Goal: Find specific page/section: Find specific page/section

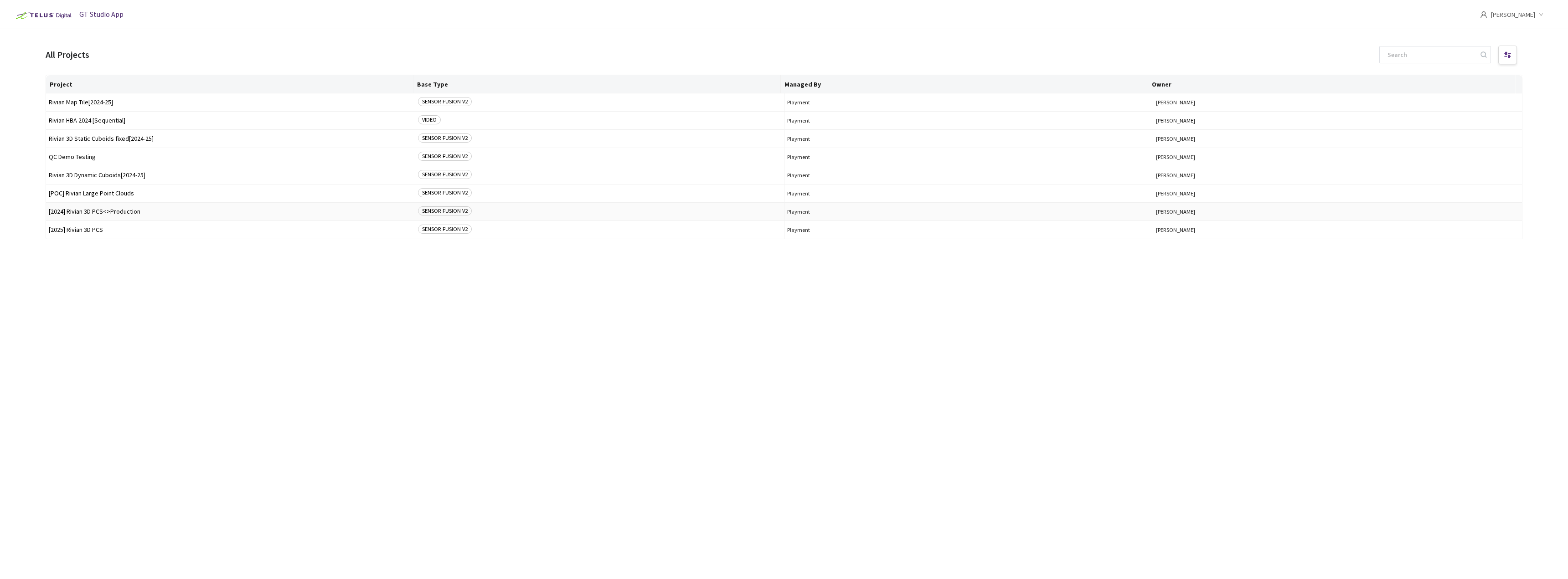
click at [142, 214] on span "[2024] Rivian 3D PCS<>Production" at bounding box center [230, 211] width 364 height 7
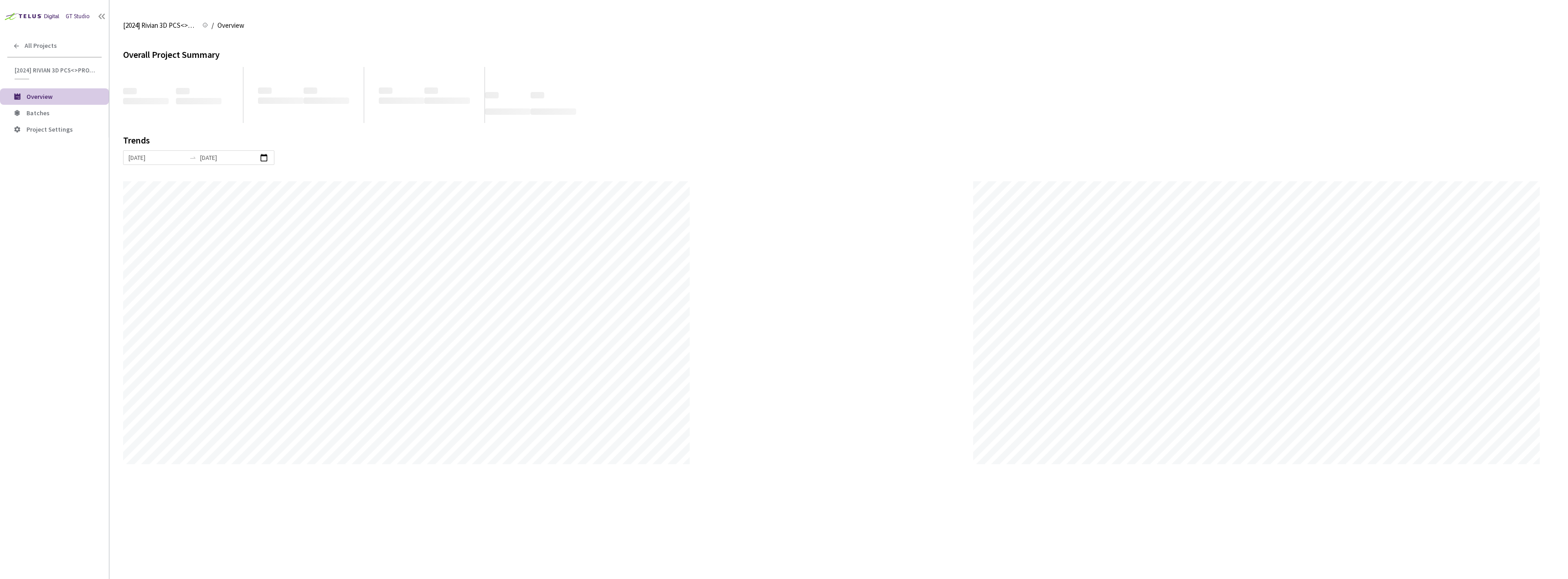
scroll to position [579, 1568]
click at [59, 117] on span "Batches" at bounding box center [64, 114] width 75 height 8
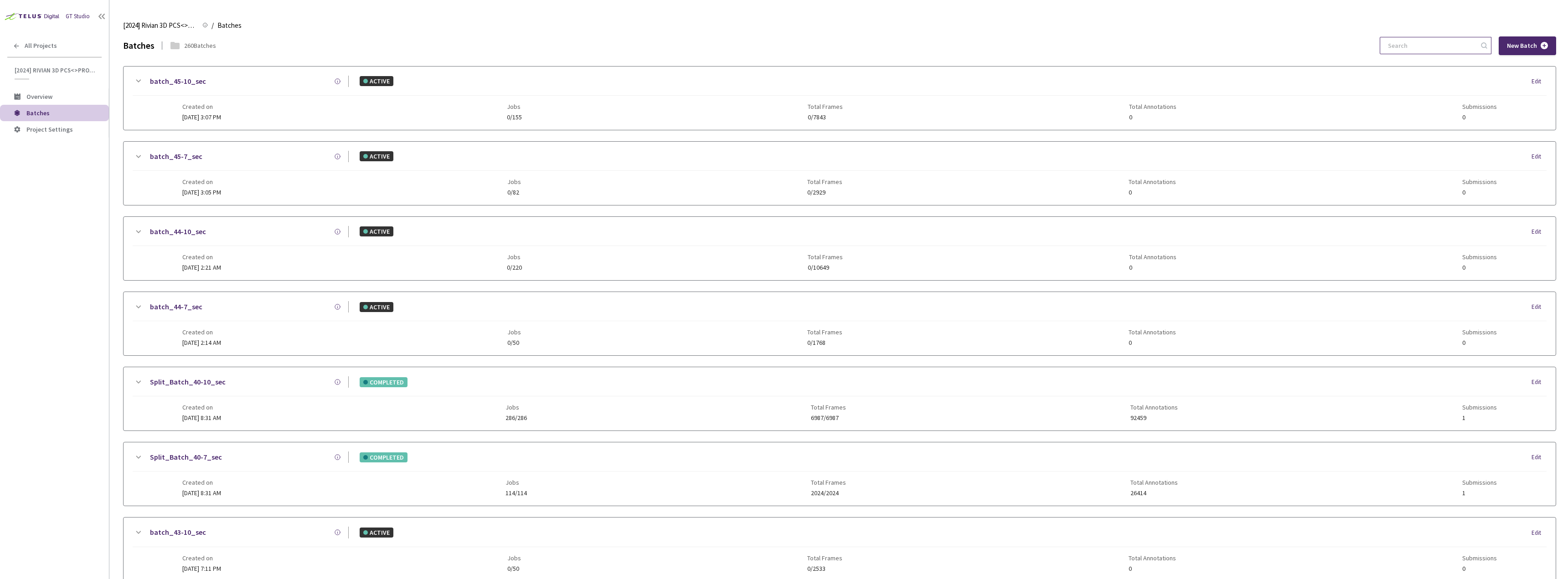
click at [1424, 40] on input at bounding box center [1430, 46] width 97 height 16
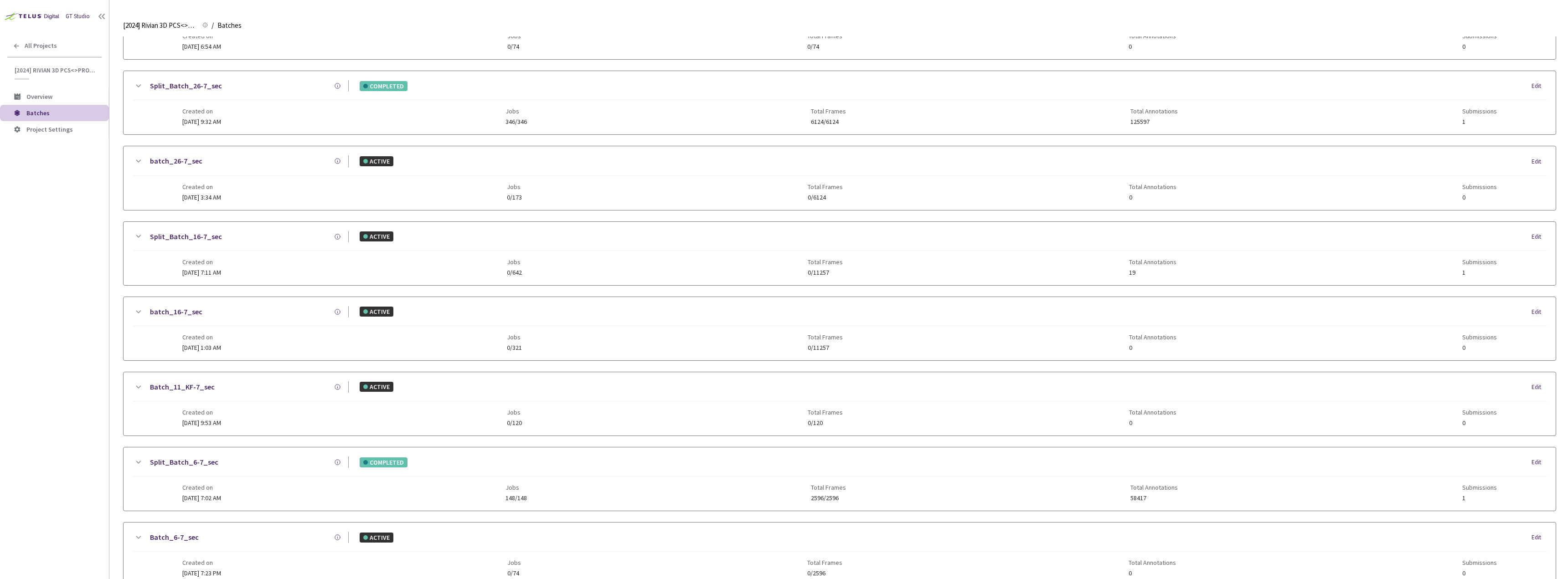
scroll to position [426, 0]
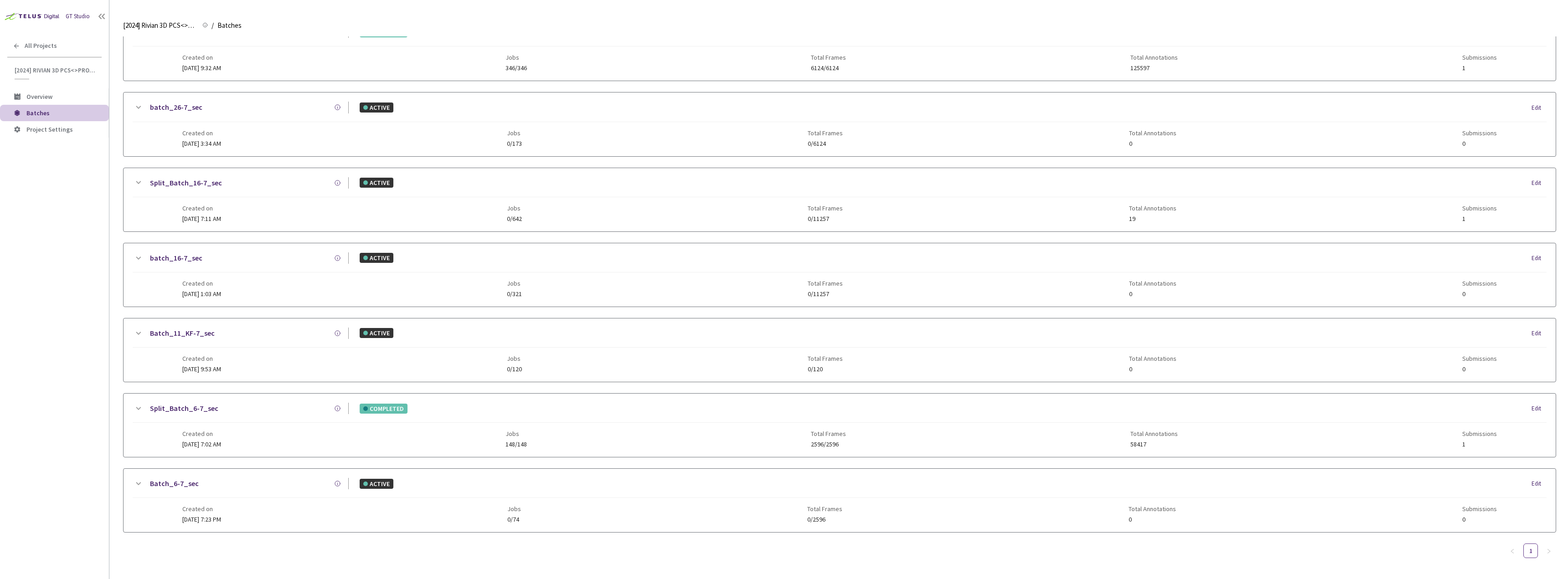
type input "6-7"
click at [182, 408] on link "Split_Batch_6-7_sec" at bounding box center [183, 408] width 69 height 11
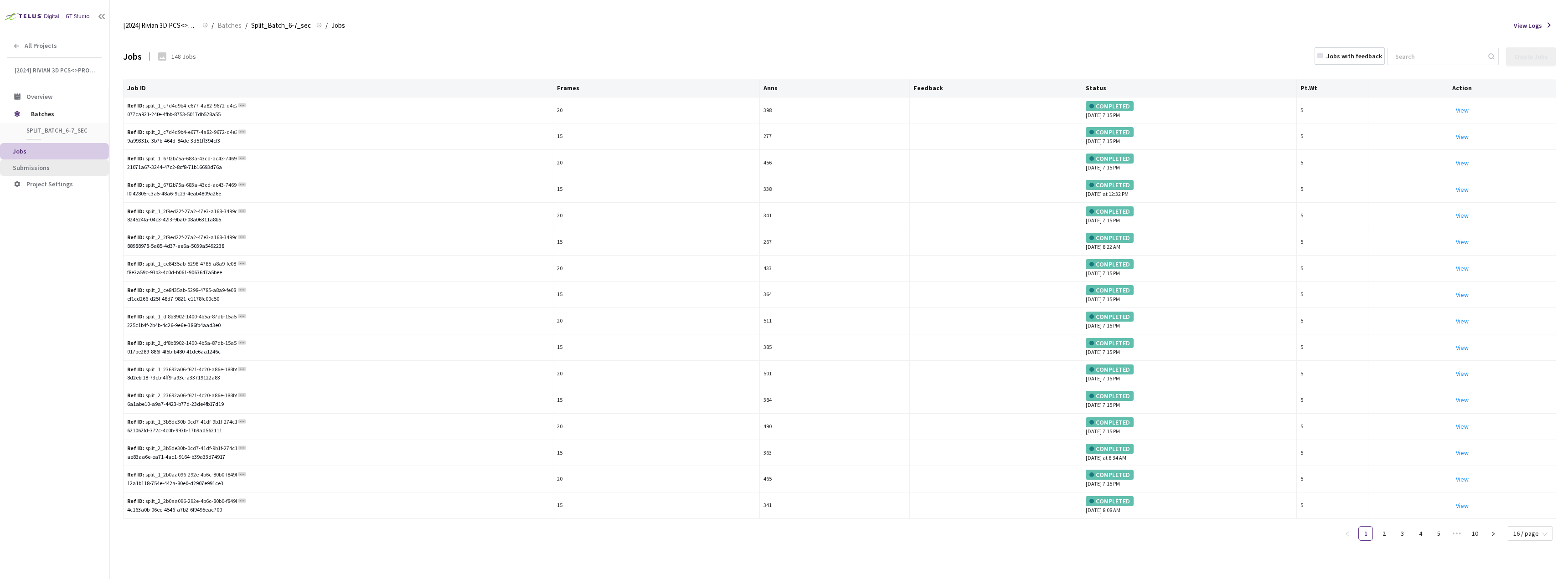
click at [61, 170] on span "Submissions" at bounding box center [57, 168] width 89 height 8
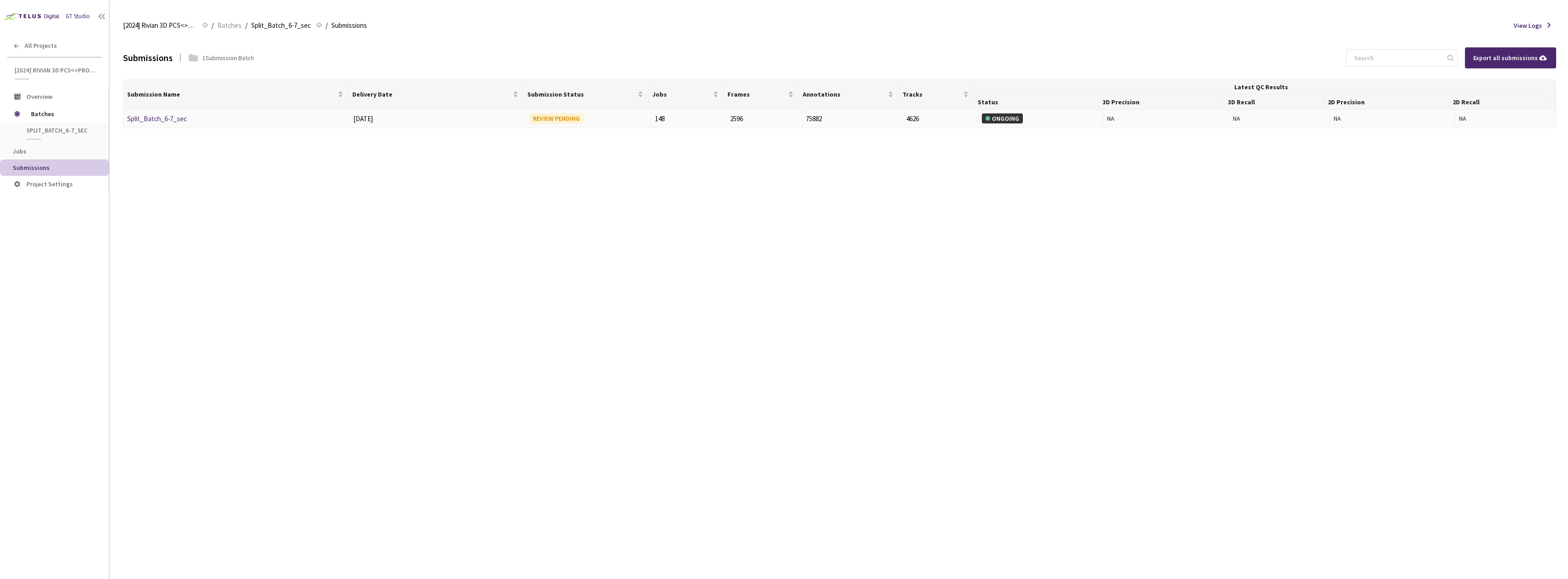
click at [170, 115] on link "Split_Batch_6-7_sec" at bounding box center [157, 119] width 60 height 9
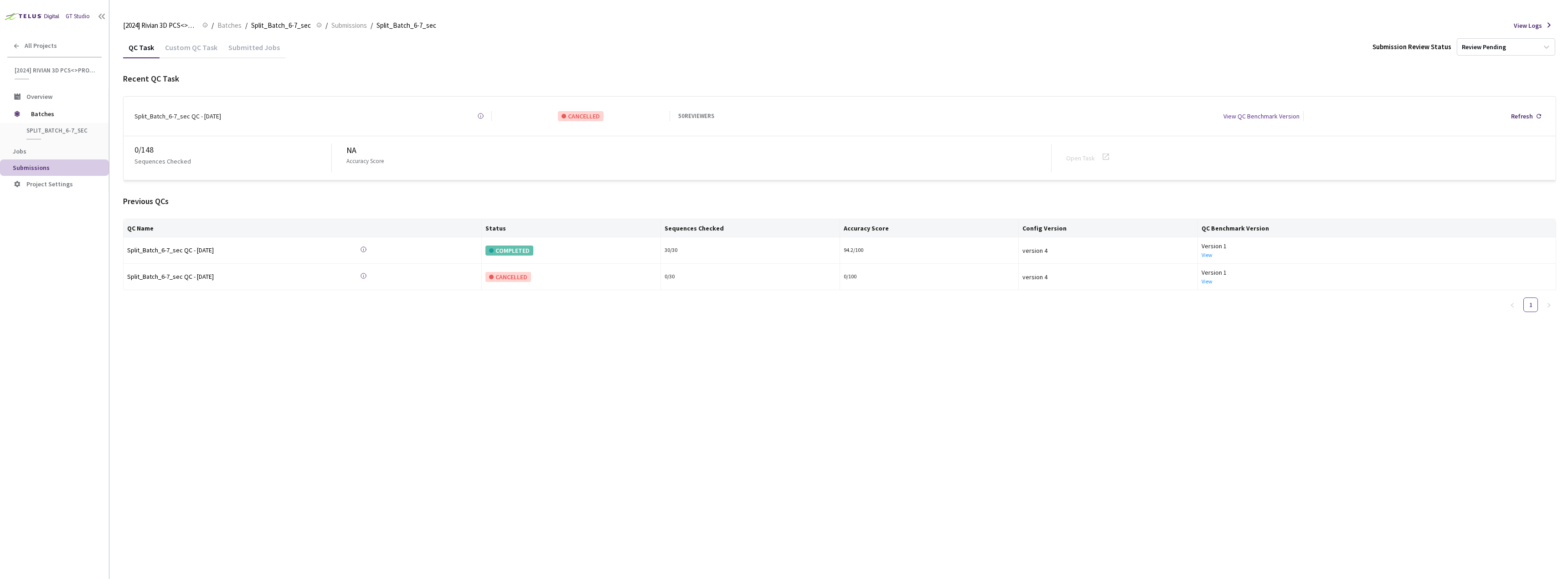
click at [194, 51] on div "Custom QC Task" at bounding box center [191, 51] width 64 height 16
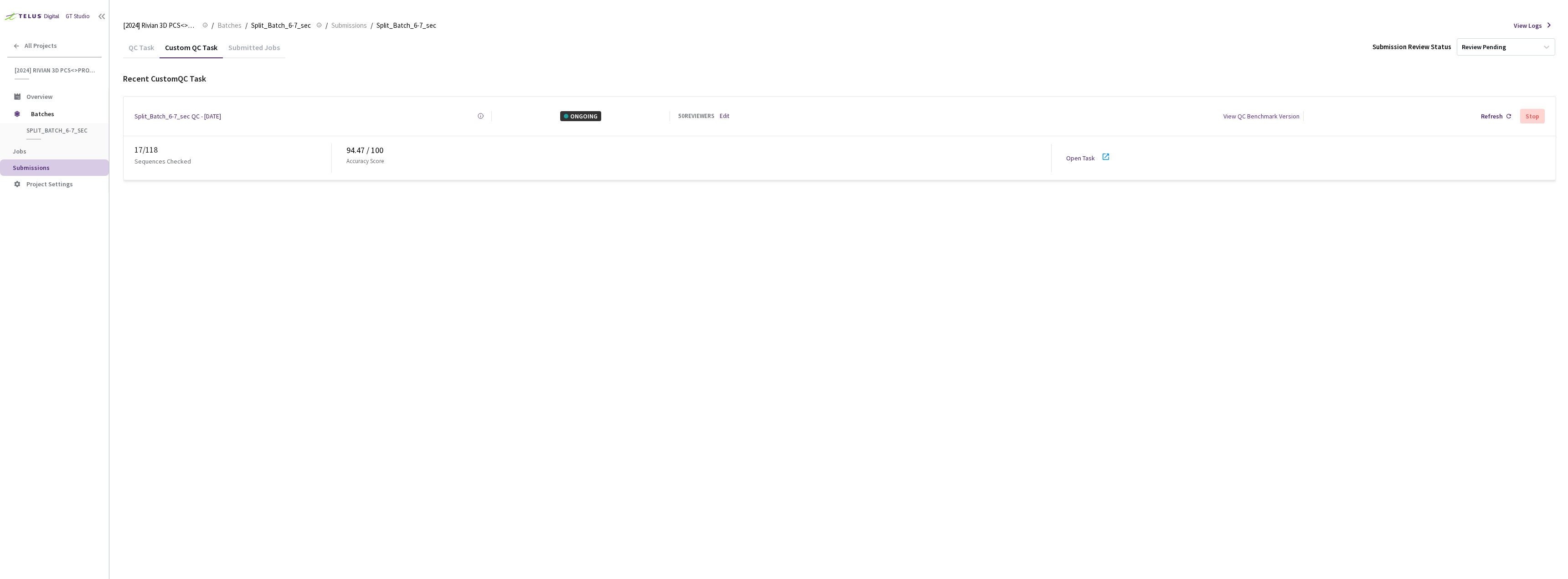
click at [1104, 155] on icon at bounding box center [1105, 156] width 11 height 11
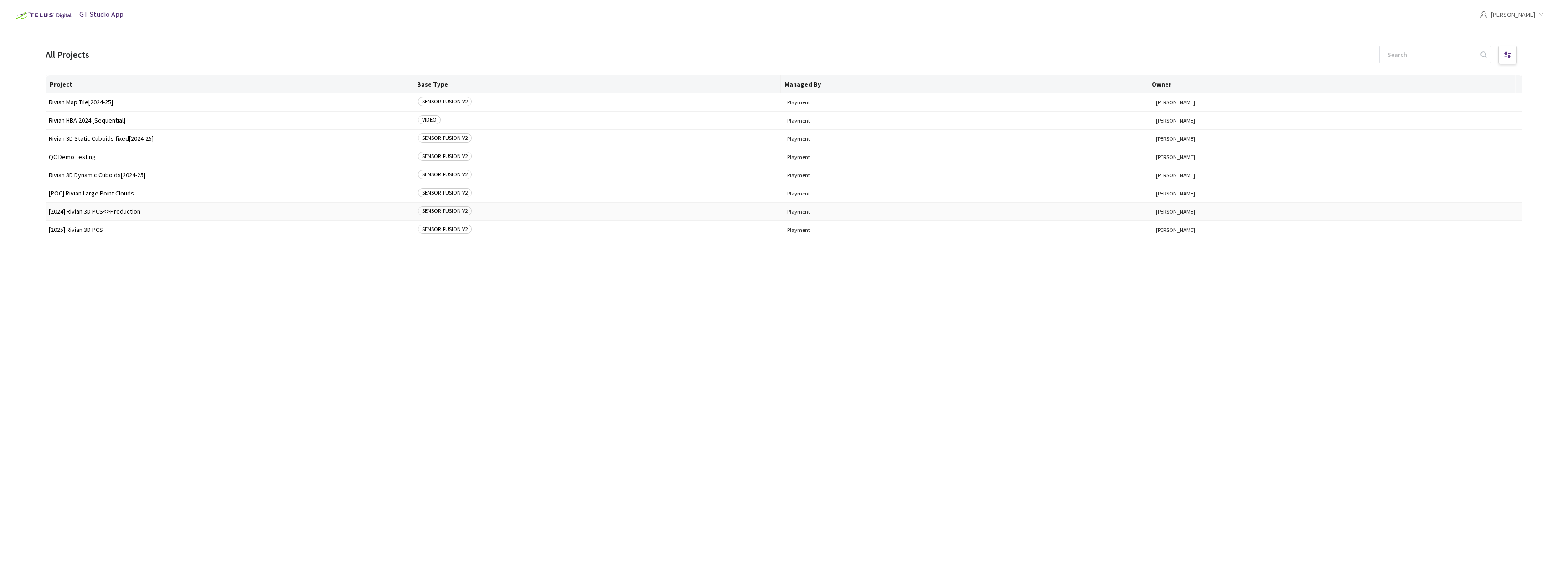
click at [117, 215] on td "[2024] Rivian 3D PCS<>Production" at bounding box center [230, 212] width 370 height 18
click at [112, 212] on span "[2024] Rivian 3D PCS<>Production" at bounding box center [230, 211] width 364 height 7
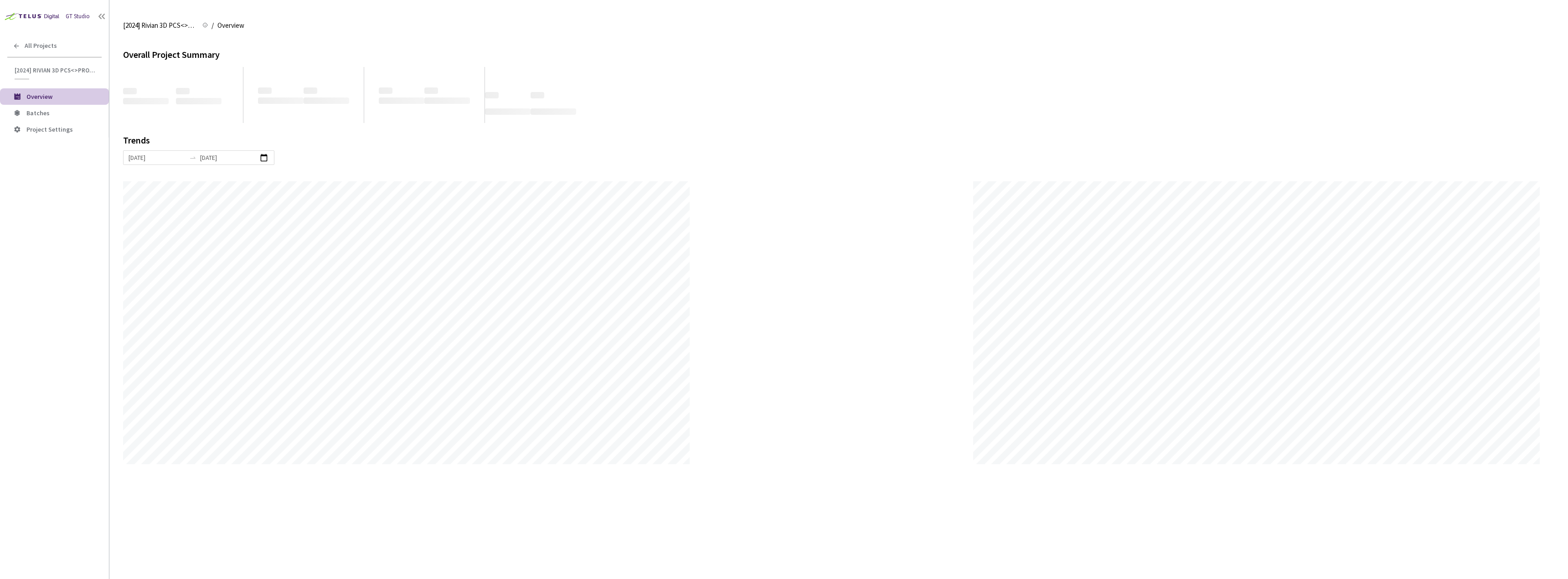
scroll to position [579, 1568]
click at [86, 117] on span "Batches" at bounding box center [64, 114] width 75 height 8
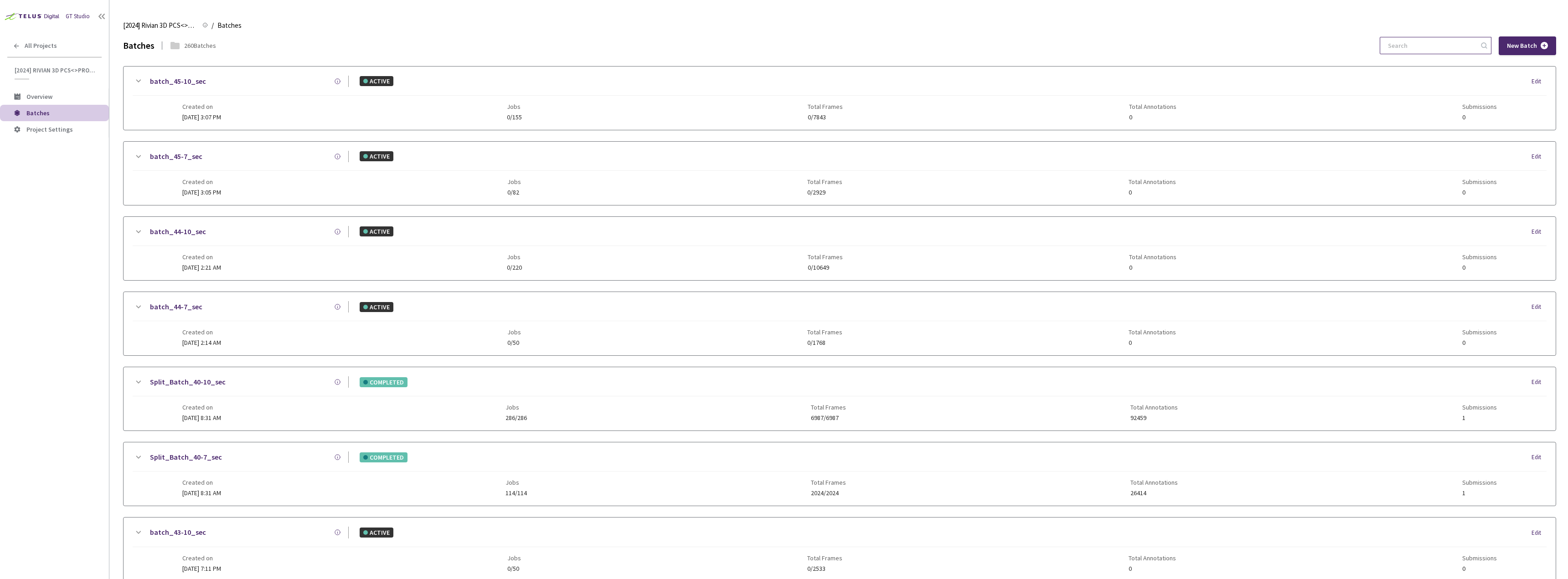
click at [1424, 43] on input at bounding box center [1430, 46] width 97 height 16
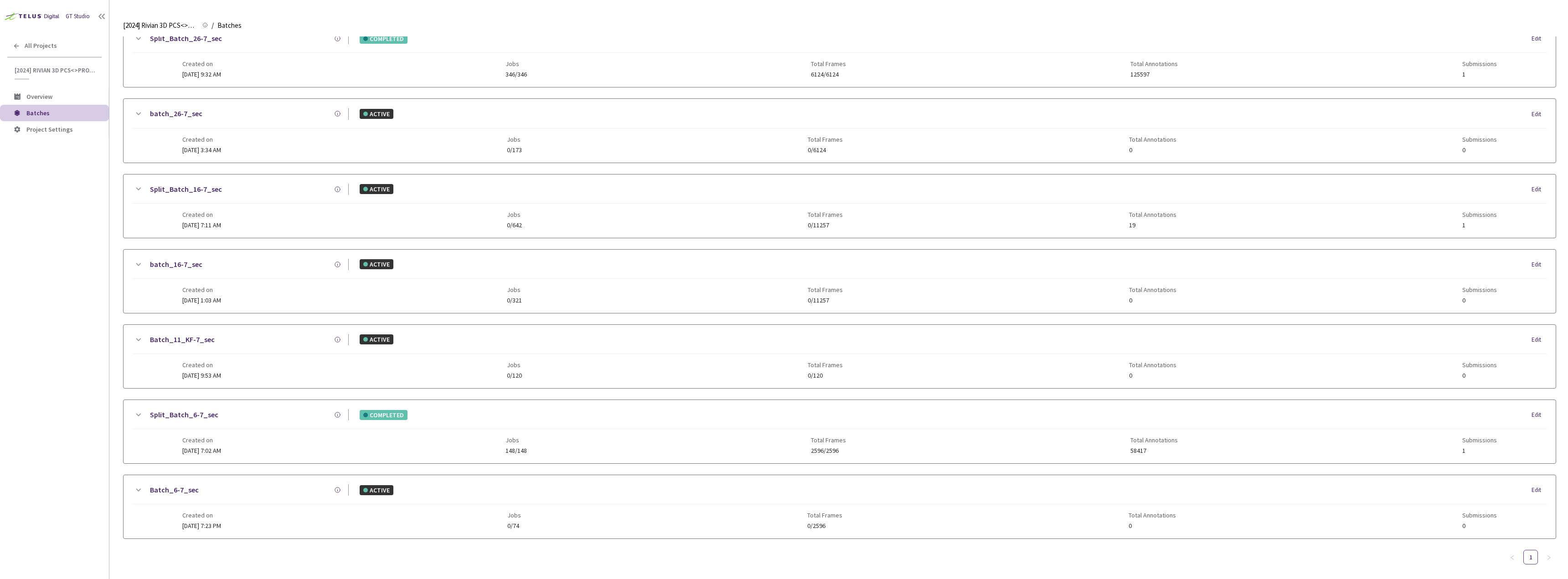
scroll to position [426, 0]
type input "6-7"
click at [170, 412] on link "Split_Batch_6-7_sec" at bounding box center [183, 408] width 69 height 11
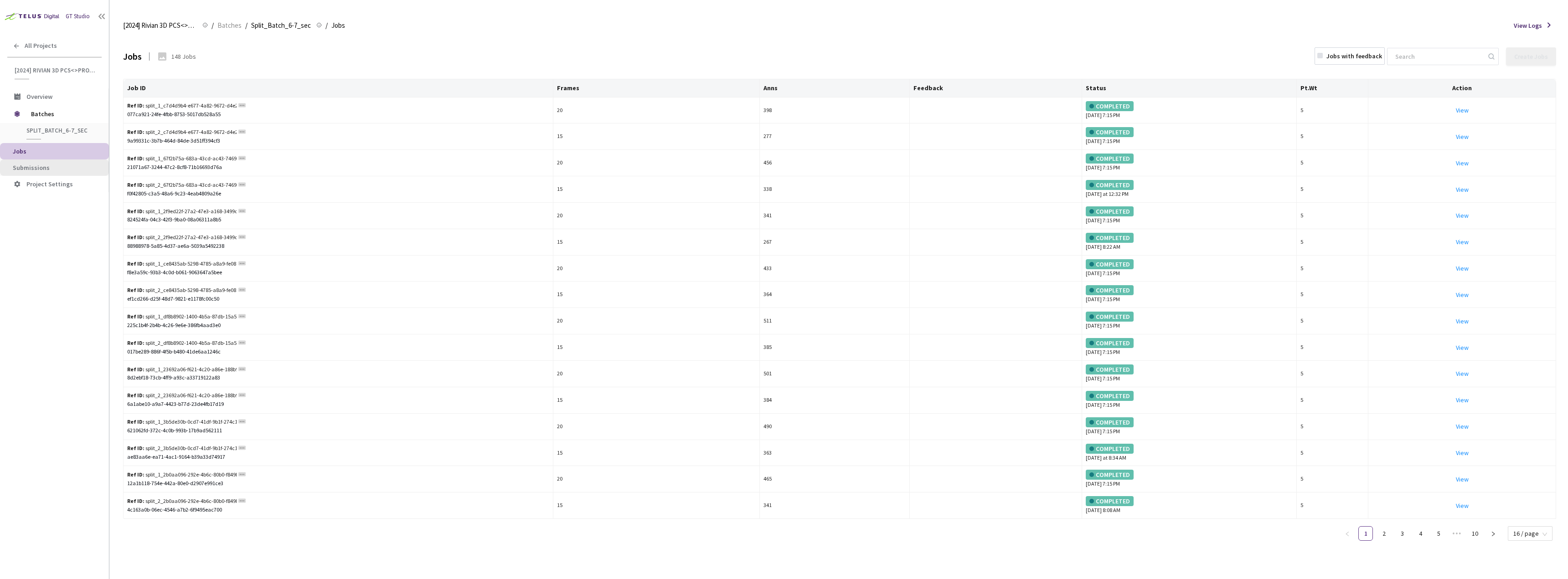
click at [63, 171] on span "Submissions" at bounding box center [57, 168] width 89 height 8
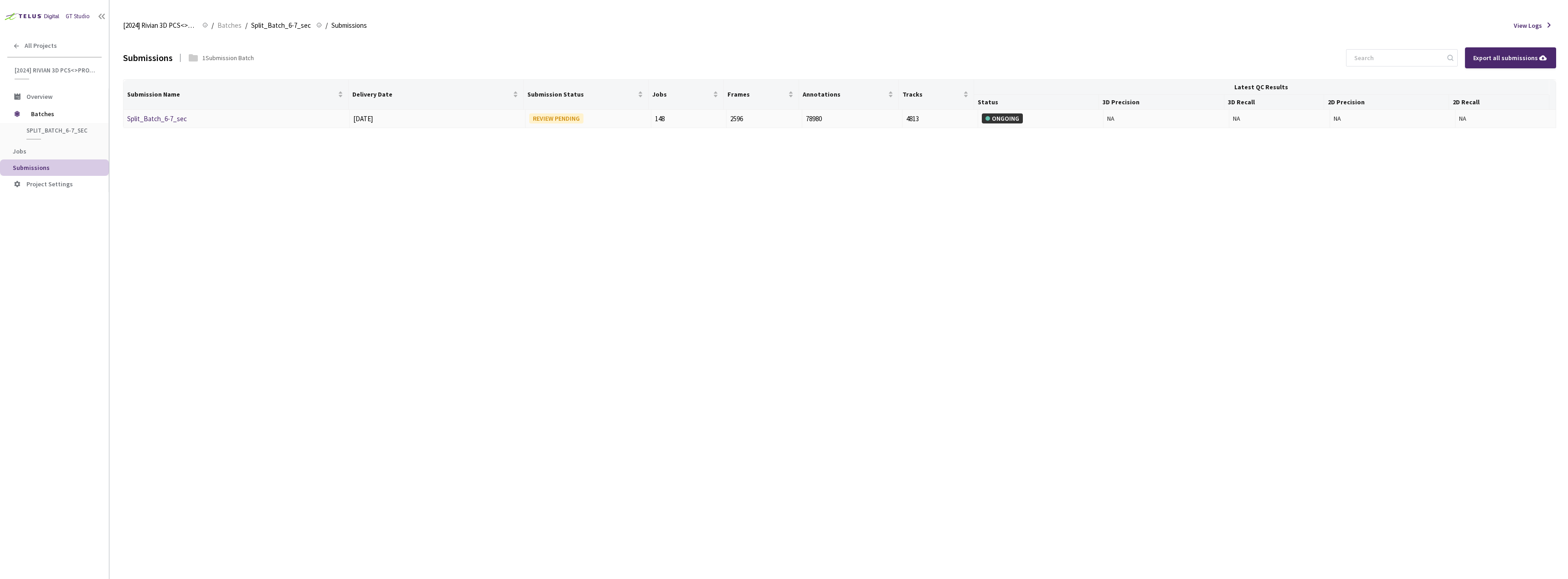
click at [162, 119] on link "Split_Batch_6-7_sec" at bounding box center [157, 119] width 60 height 9
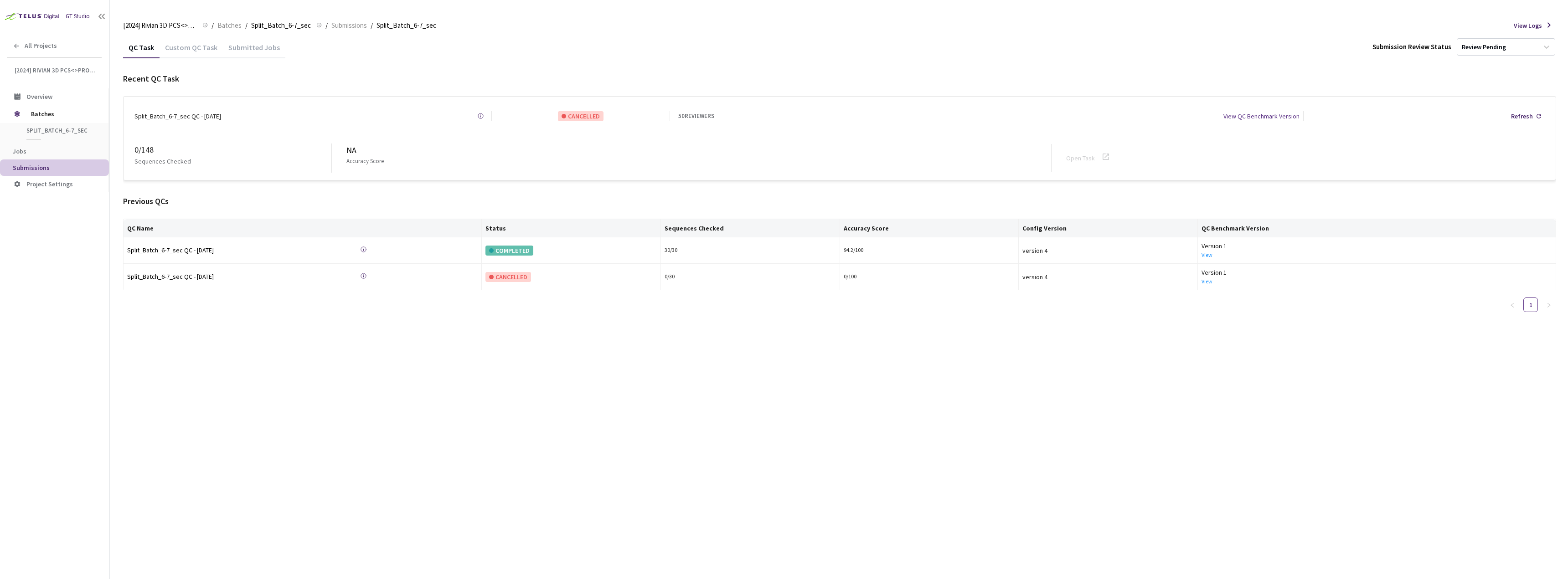
click at [197, 47] on div "Custom QC Task" at bounding box center [191, 51] width 64 height 16
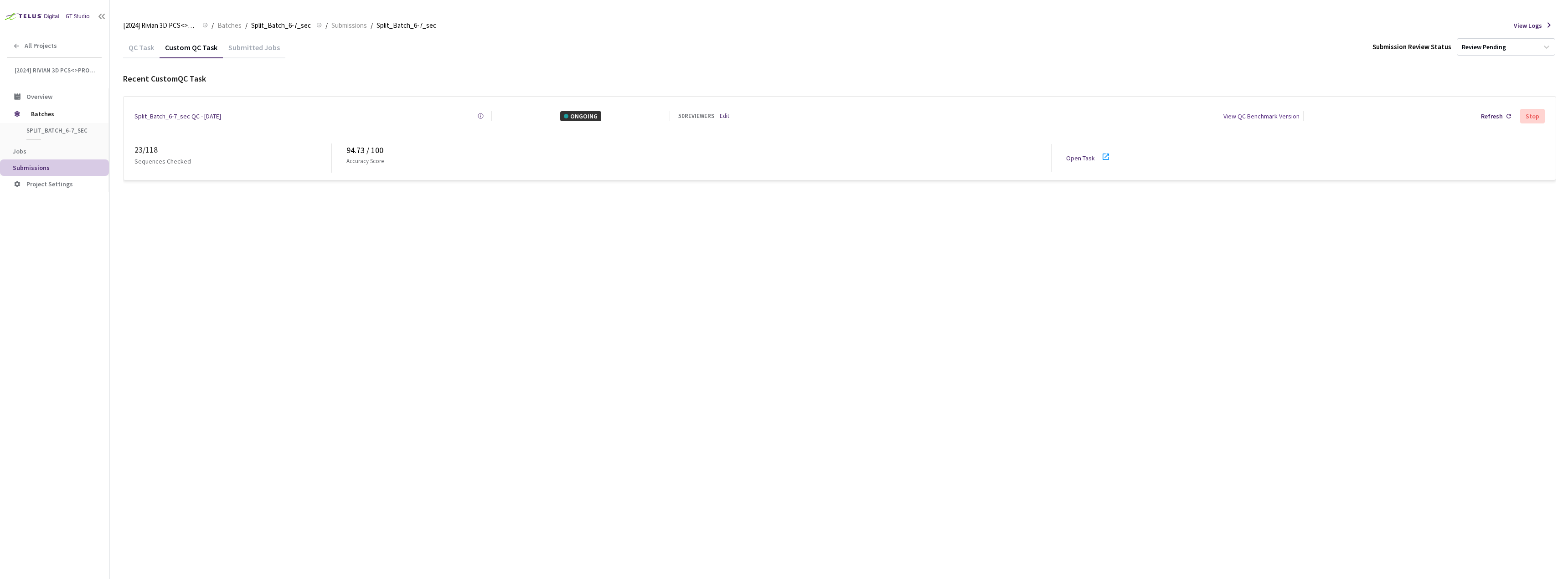
click at [1104, 152] on icon at bounding box center [1105, 156] width 11 height 11
